Goal: Browse casually: Explore the website without a specific task or goal

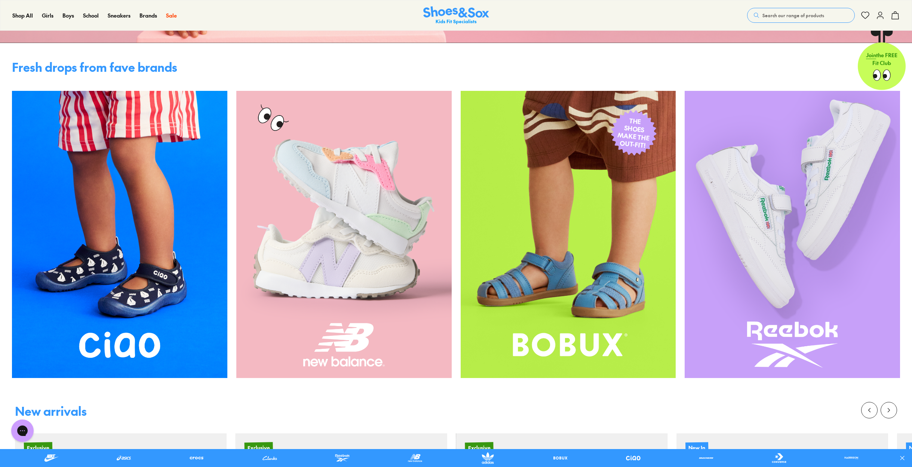
scroll to position [301, 0]
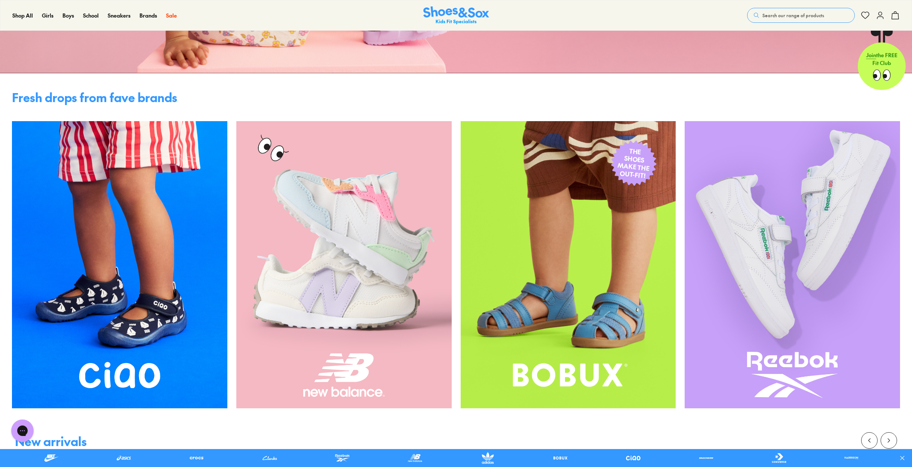
click at [361, 178] on img at bounding box center [343, 264] width 215 height 287
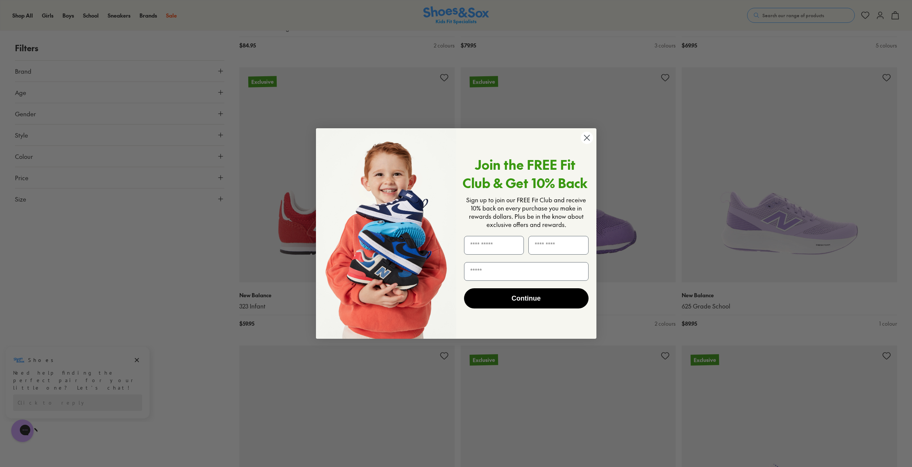
scroll to position [2034, 1]
click at [586, 142] on circle "Close dialog" at bounding box center [586, 138] width 12 height 12
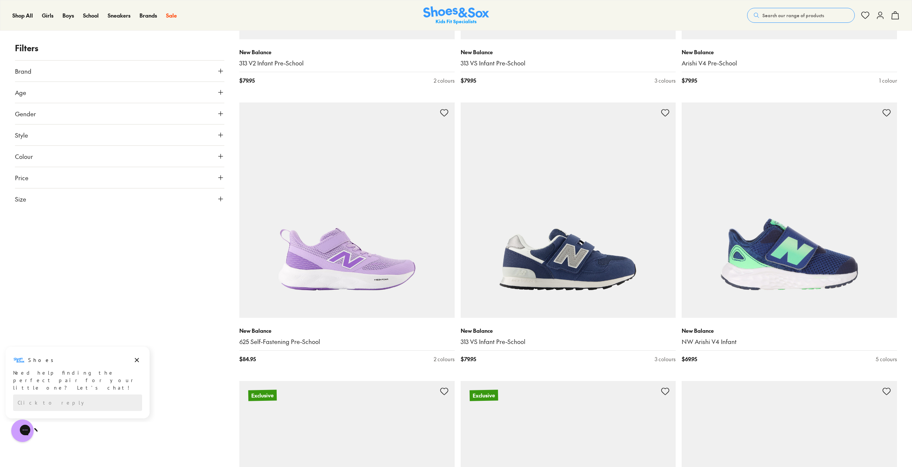
scroll to position [1723, 0]
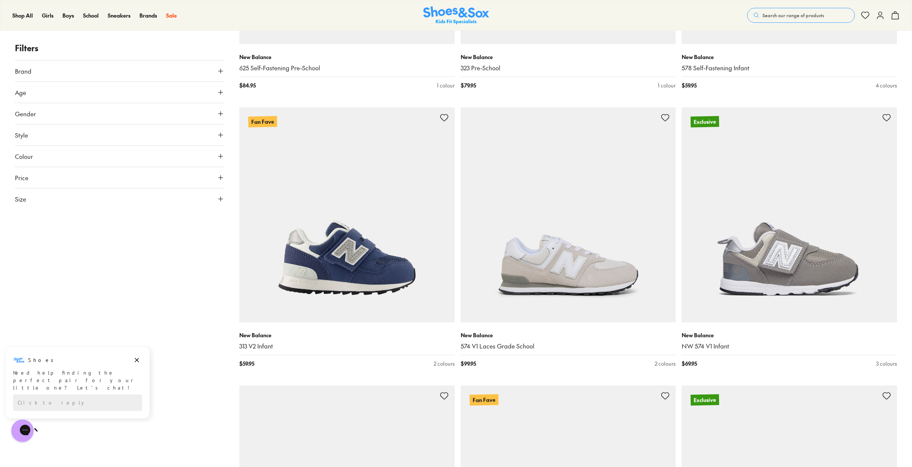
scroll to position [2835, 0]
